Goal: Task Accomplishment & Management: Use online tool/utility

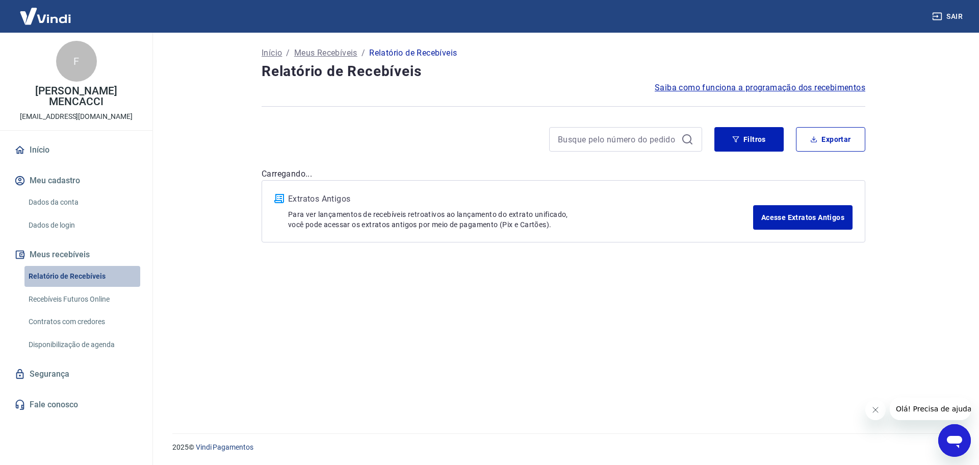
click at [73, 266] on link "Relatório de Recebíveis" at bounding box center [82, 276] width 116 height 21
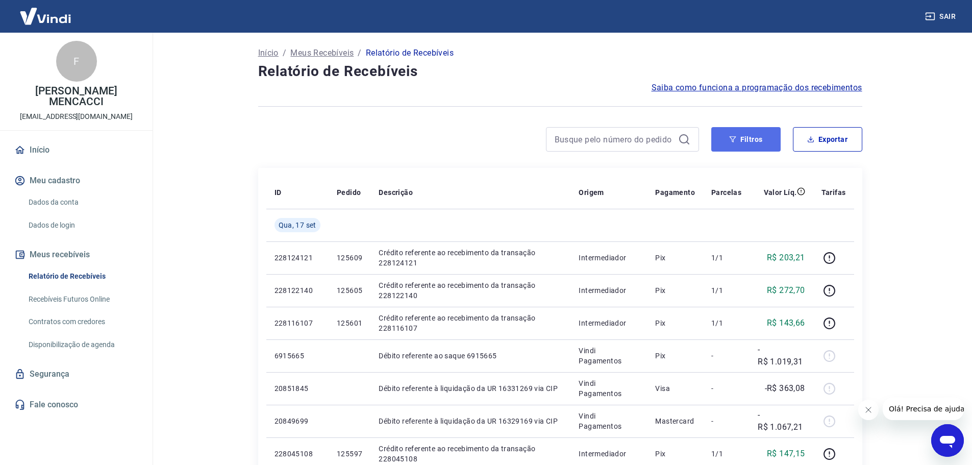
click at [746, 138] on button "Filtros" at bounding box center [745, 139] width 69 height 24
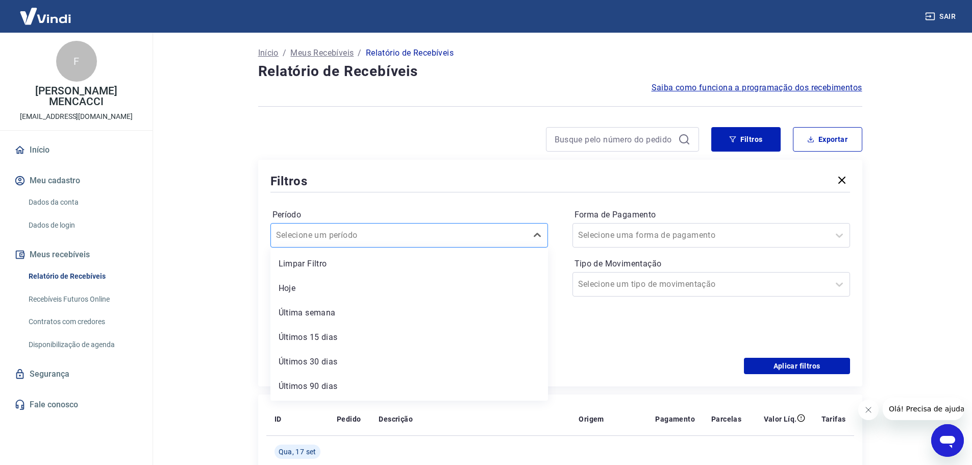
click at [409, 241] on div at bounding box center [399, 235] width 246 height 14
click at [378, 209] on label "Período" at bounding box center [408, 215] width 273 height 12
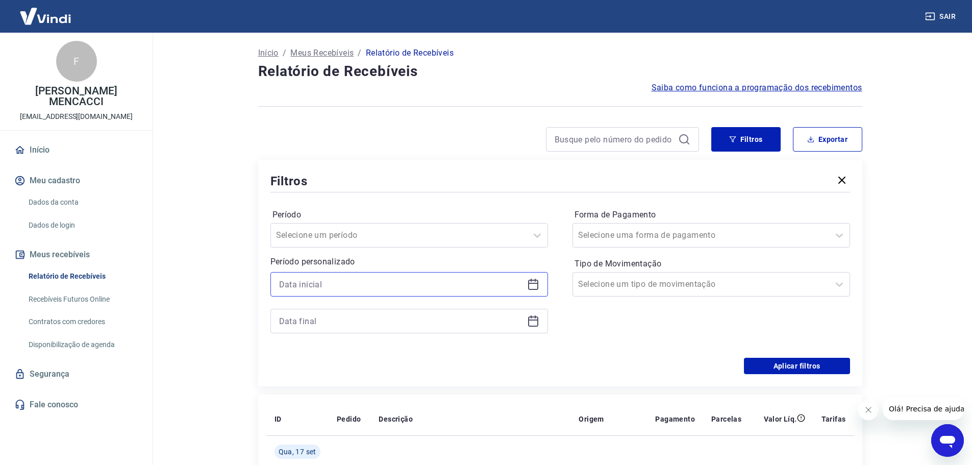
click at [335, 286] on input at bounding box center [401, 284] width 244 height 15
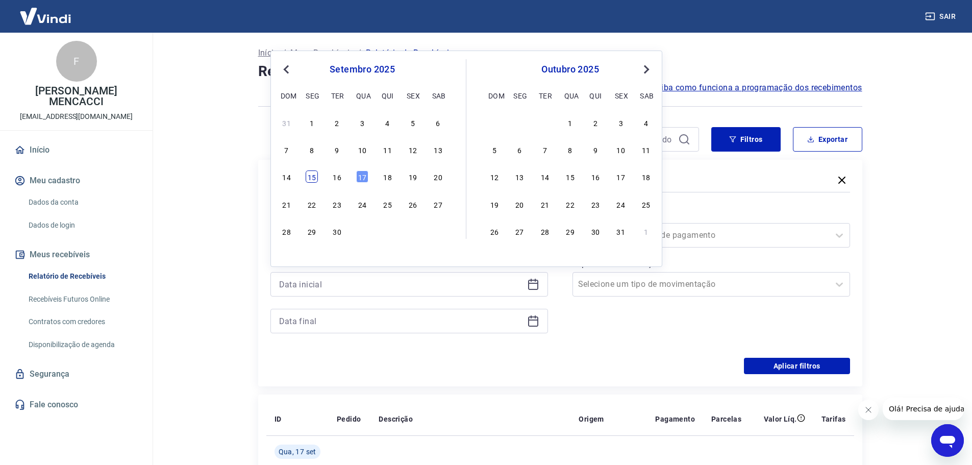
click at [312, 175] on div "15" at bounding box center [312, 176] width 12 height 12
type input "[DATE]"
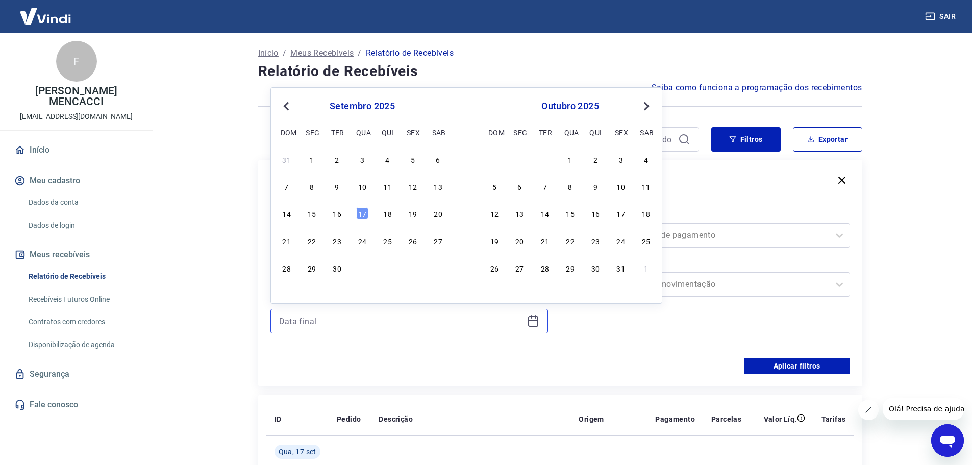
click at [297, 321] on input at bounding box center [401, 320] width 244 height 15
click at [312, 213] on div "15" at bounding box center [312, 213] width 12 height 12
type input "[DATE]"
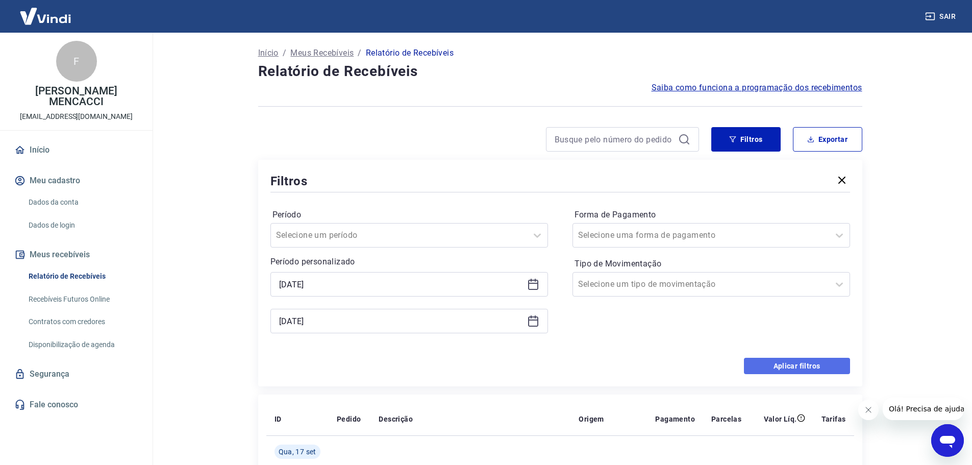
click at [787, 366] on button "Aplicar filtros" at bounding box center [797, 366] width 106 height 16
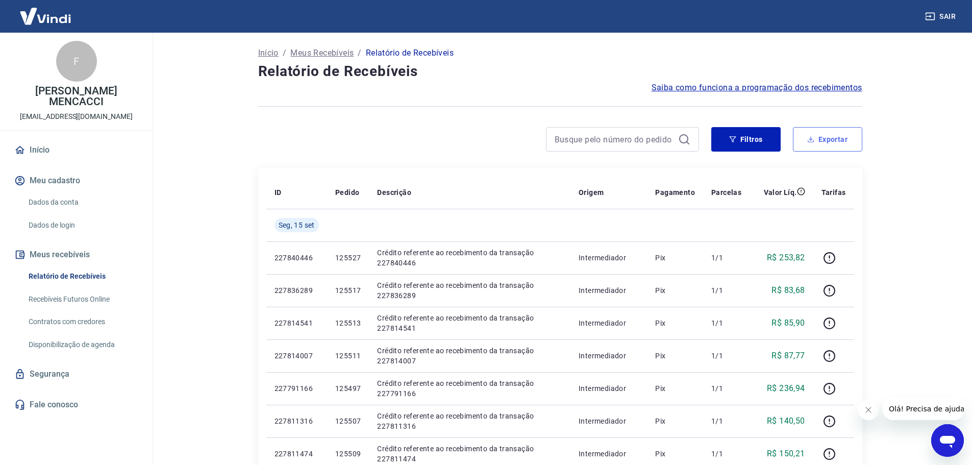
click at [828, 143] on button "Exportar" at bounding box center [827, 139] width 69 height 24
type input "[DATE]"
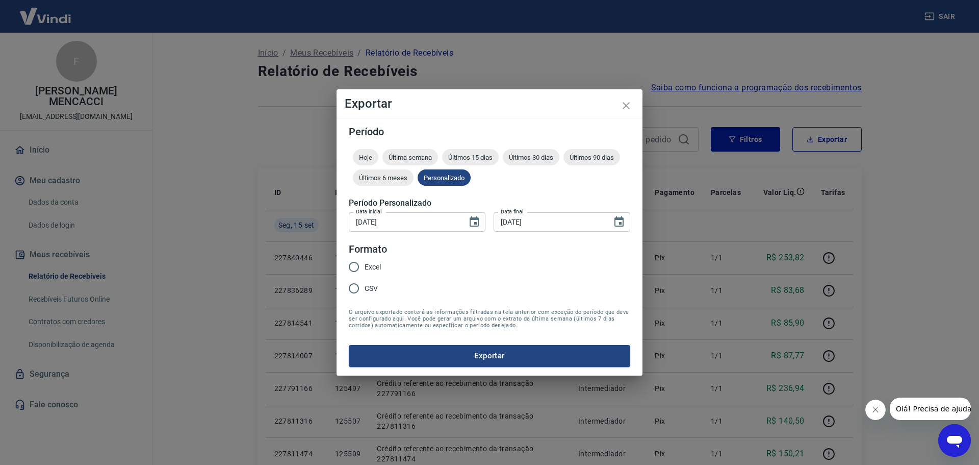
click at [355, 265] on input "Excel" at bounding box center [353, 266] width 21 height 21
radio input "true"
click at [490, 355] on button "Exportar" at bounding box center [490, 355] width 282 height 21
